Goal: Task Accomplishment & Management: Use online tool/utility

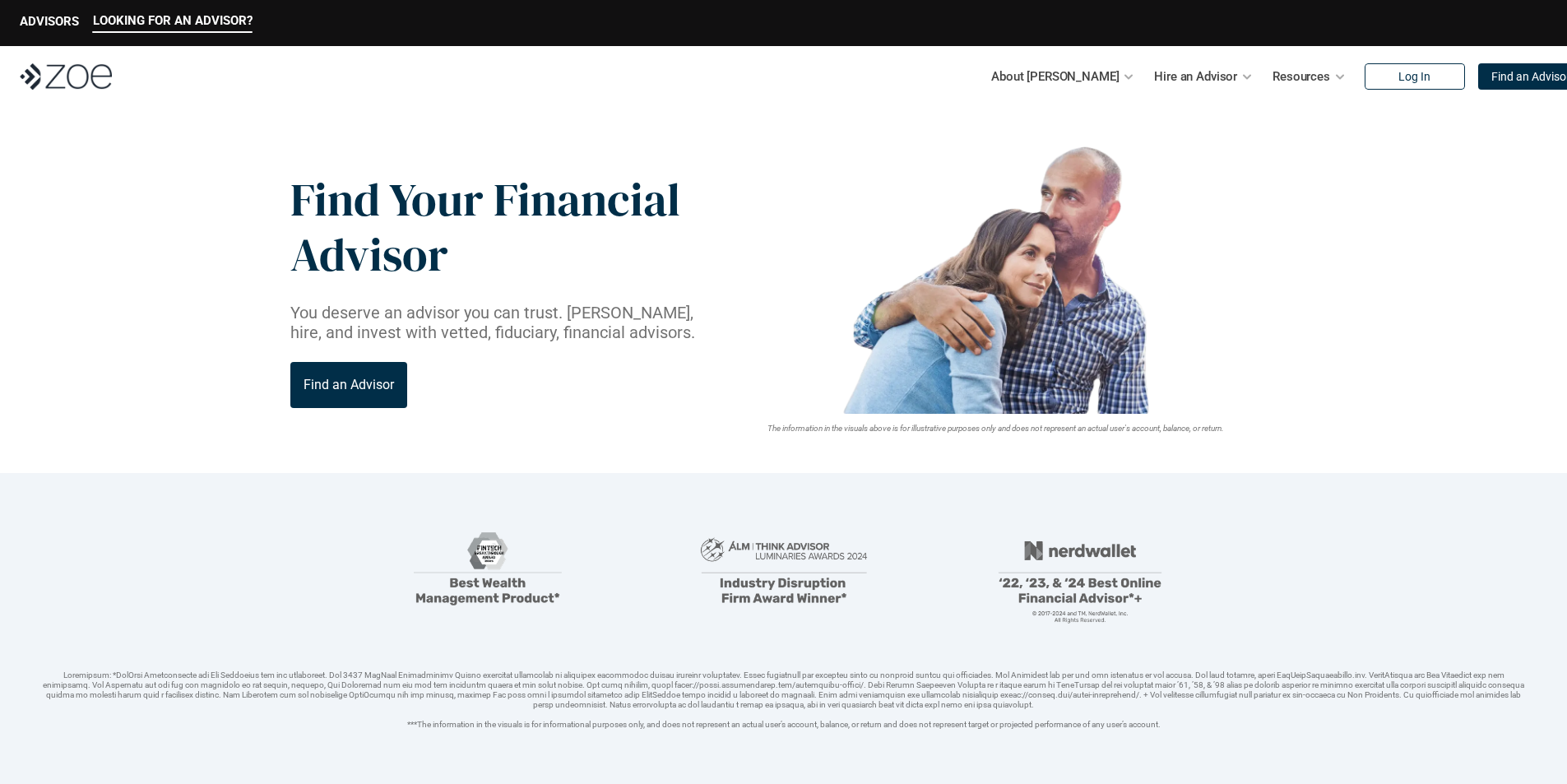
click at [172, 23] on p "LOOKING FOR AN ADVISOR?" at bounding box center [173, 20] width 159 height 15
click at [66, 77] on img at bounding box center [66, 77] width 92 height 26
click at [1495, 77] on p "Find an Advisor" at bounding box center [1530, 77] width 79 height 14
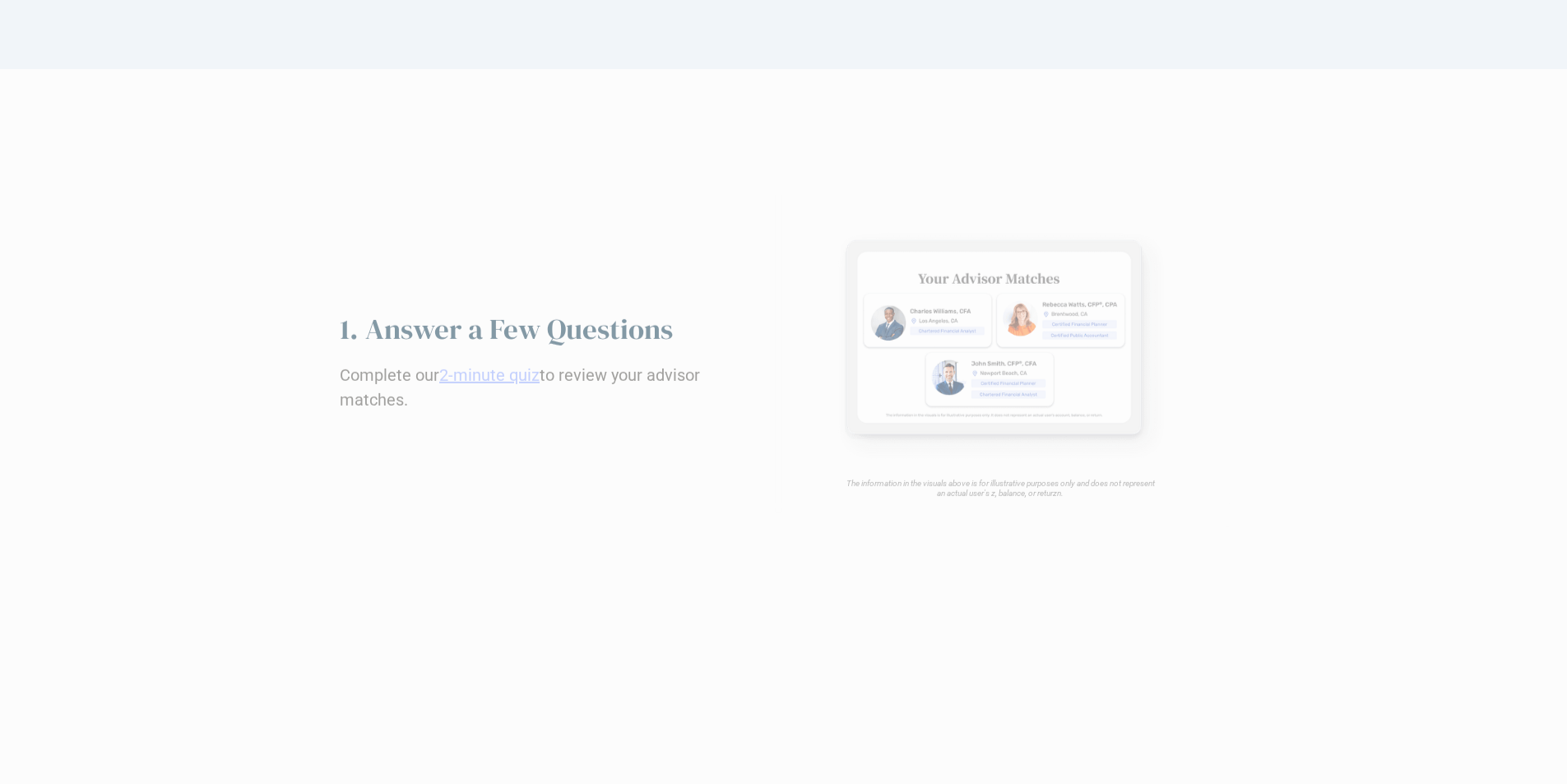
scroll to position [2750, 0]
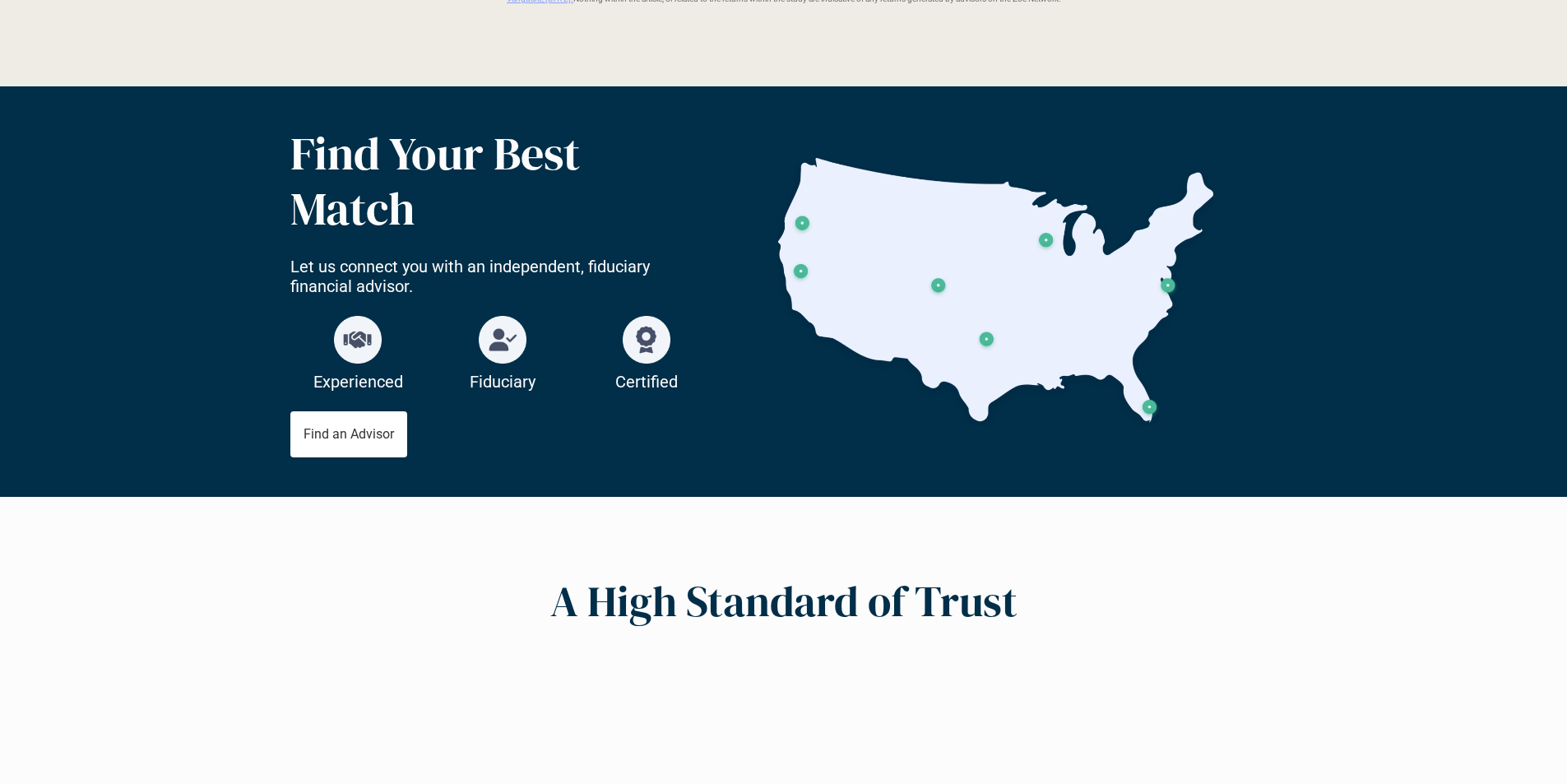
click at [348, 433] on p "Find an Advisor" at bounding box center [349, 434] width 91 height 16
